Goal: Transaction & Acquisition: Purchase product/service

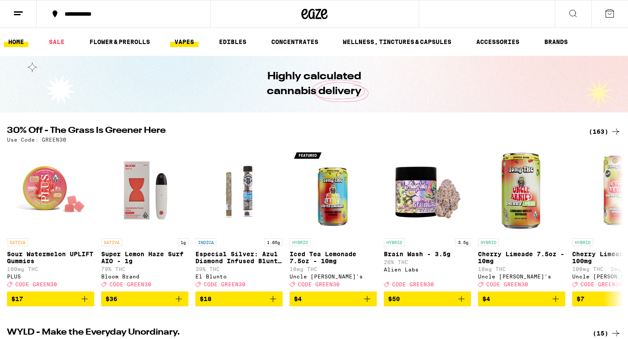
click at [188, 41] on link "VAPES" at bounding box center [184, 42] width 28 height 10
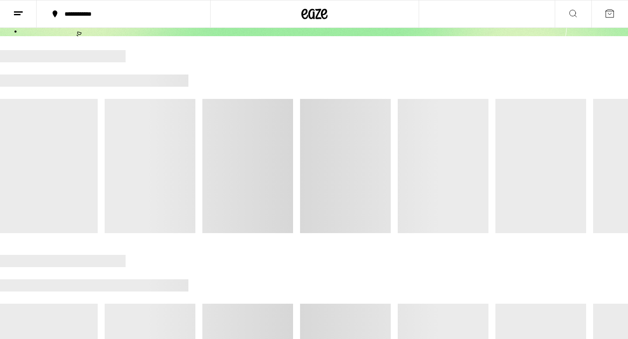
scroll to position [77, 0]
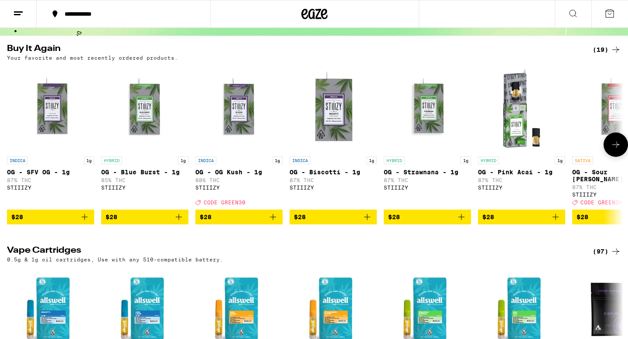
click at [272, 222] on icon "Add to bag" at bounding box center [273, 217] width 10 height 10
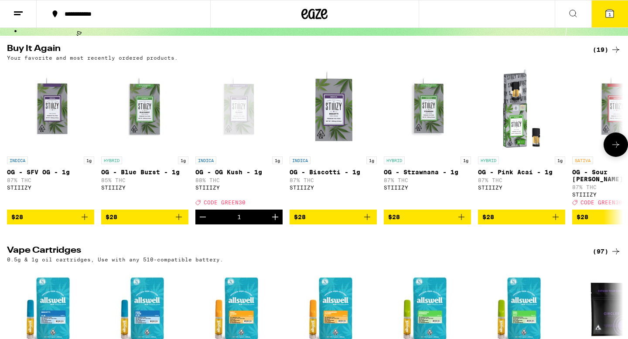
scroll to position [105, 0]
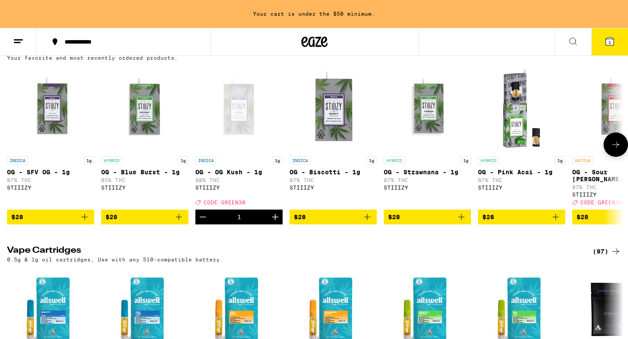
click at [177, 222] on icon "Add to bag" at bounding box center [179, 217] width 10 height 10
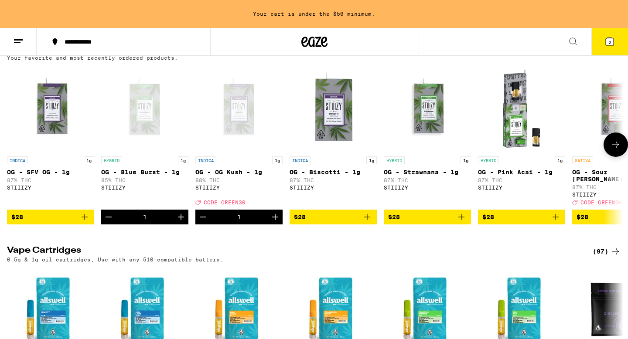
scroll to position [77, 0]
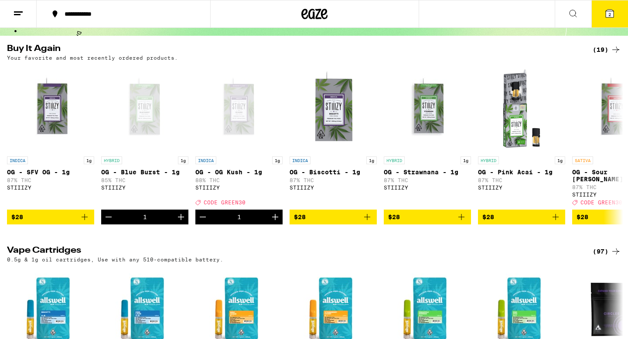
click at [611, 11] on icon at bounding box center [610, 14] width 8 height 8
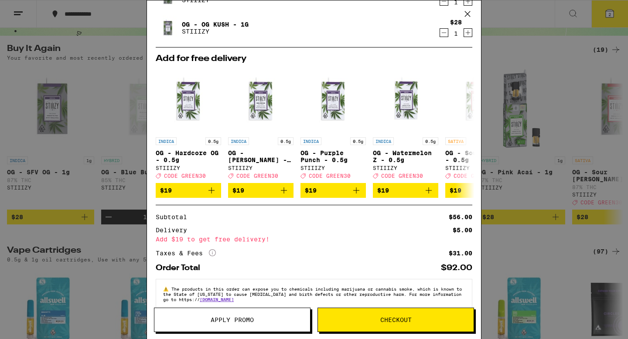
scroll to position [63, 0]
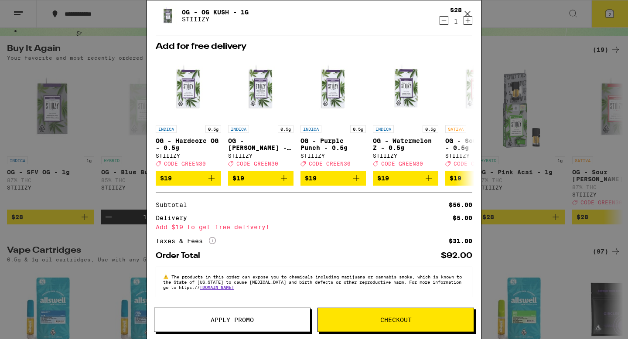
click at [395, 314] on button "Checkout" at bounding box center [395, 320] width 157 height 24
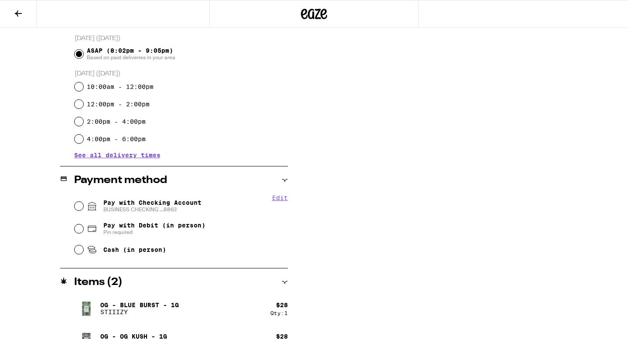
scroll to position [255, 0]
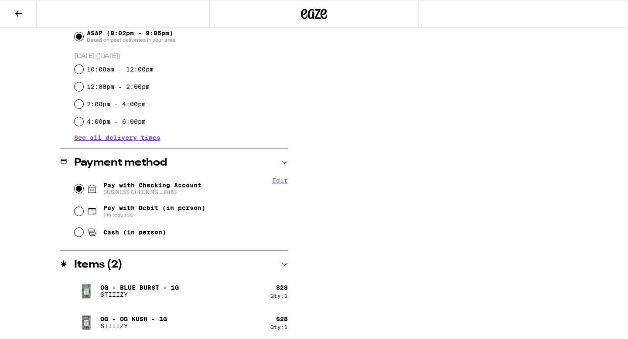
click at [79, 190] on input "Pay with Checking Account BUSINESS CHECKING ...8863" at bounding box center [79, 188] width 9 height 9
radio input "true"
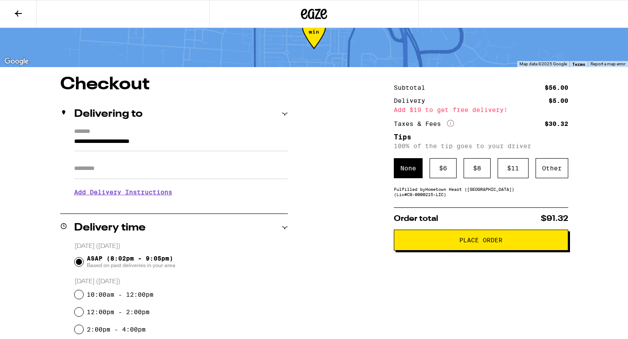
scroll to position [0, 0]
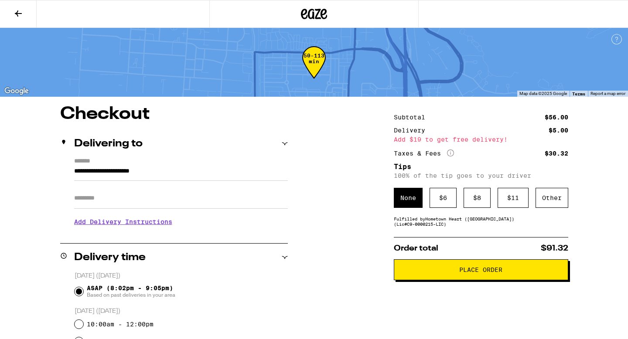
click at [444, 276] on button "Place Order" at bounding box center [481, 269] width 174 height 21
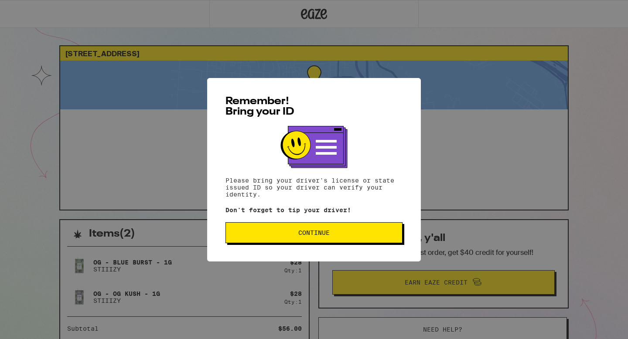
click at [318, 236] on span "Continue" at bounding box center [313, 233] width 31 height 6
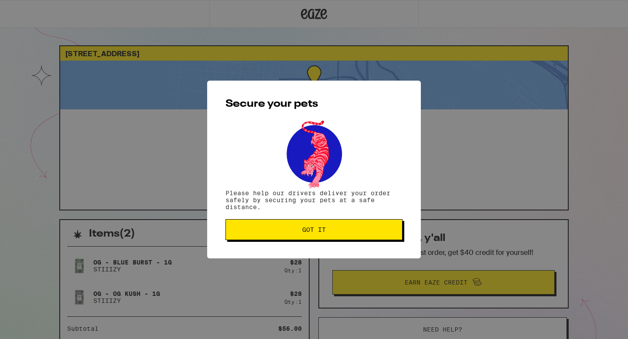
click at [310, 233] on span "Got it" at bounding box center [314, 230] width 24 height 6
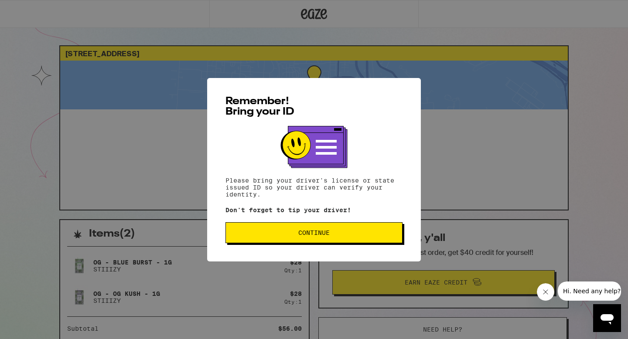
click at [263, 243] on button "Continue" at bounding box center [313, 232] width 177 height 21
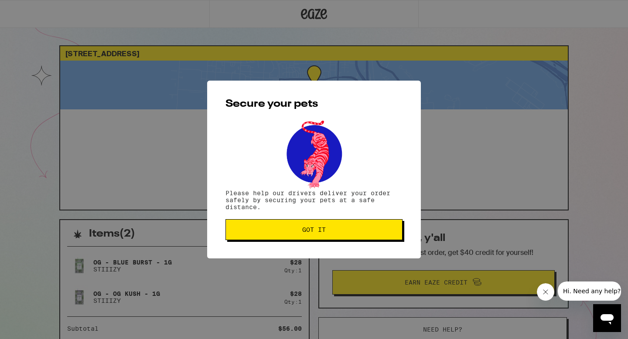
click at [255, 225] on button "Got it" at bounding box center [313, 229] width 177 height 21
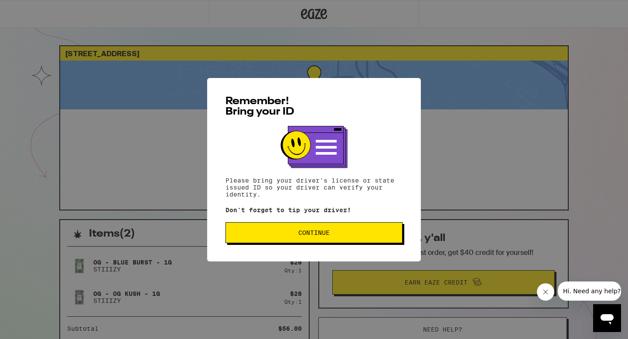
click at [235, 228] on button "Continue" at bounding box center [313, 232] width 177 height 21
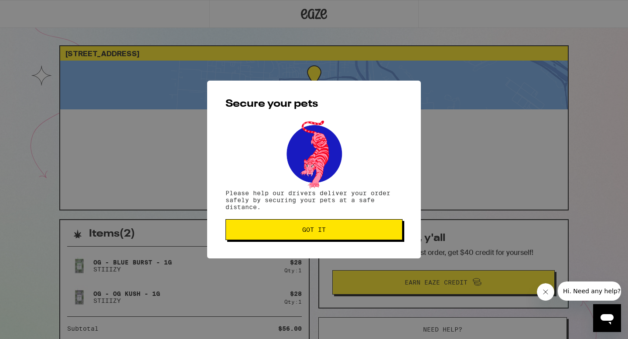
click at [235, 228] on span "Got it" at bounding box center [314, 230] width 162 height 6
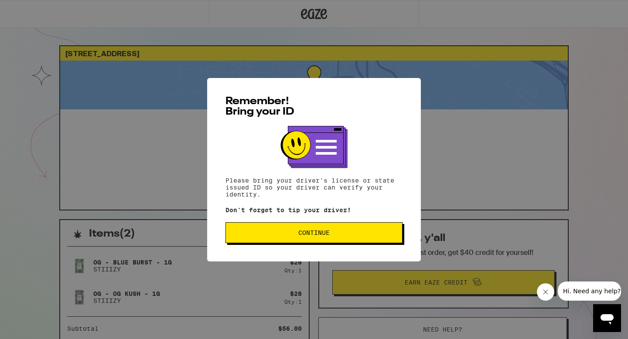
click at [253, 233] on span "Continue" at bounding box center [314, 233] width 162 height 6
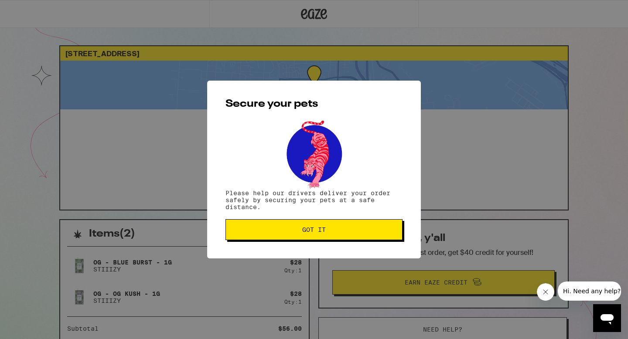
click at [249, 226] on button "Got it" at bounding box center [313, 229] width 177 height 21
